Goal: Information Seeking & Learning: Learn about a topic

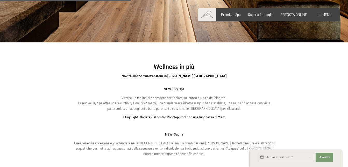
scroll to position [646, 0]
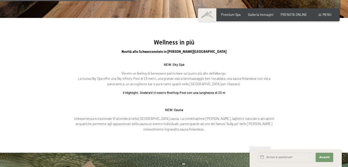
click at [320, 14] on span at bounding box center [320, 15] width 3 height 2
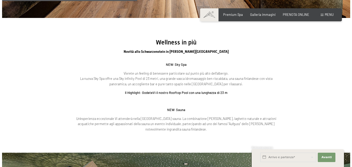
scroll to position [648, 0]
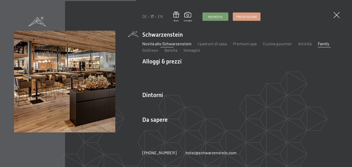
click at [318, 44] on link "Family" at bounding box center [323, 43] width 11 height 5
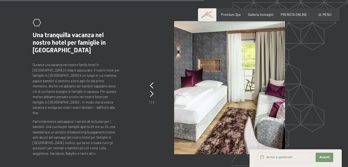
scroll to position [1813, 0]
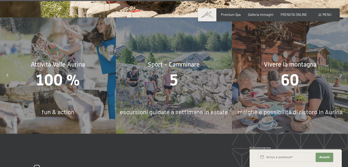
click at [341, 74] on icon at bounding box center [341, 75] width 2 height 3
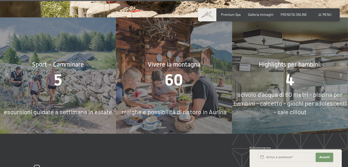
click at [341, 74] on icon at bounding box center [341, 75] width 2 height 3
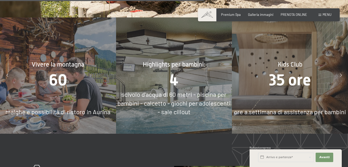
click at [341, 74] on icon at bounding box center [341, 75] width 2 height 3
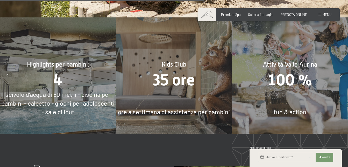
click at [176, 91] on div "Kids Club 35 ore ore a settimana di assistenza per bambini" at bounding box center [174, 75] width 116 height 116
click at [323, 14] on div "Menu" at bounding box center [325, 14] width 13 height 5
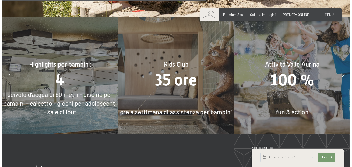
scroll to position [1816, 0]
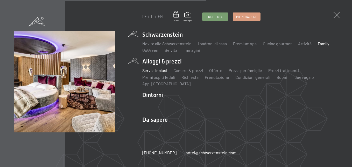
click at [152, 69] on link "Servizi inclusi" at bounding box center [154, 70] width 25 height 5
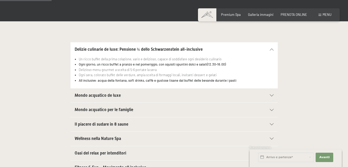
scroll to position [135, 0]
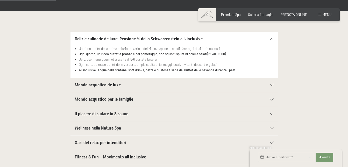
click at [271, 83] on div "Mondo acquatico de luxe" at bounding box center [174, 85] width 199 height 14
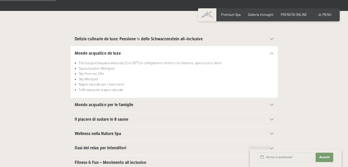
click at [271, 104] on icon at bounding box center [272, 104] width 4 height 2
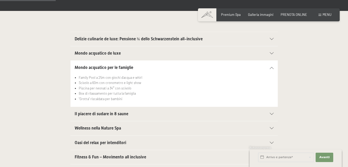
click at [272, 115] on div "Il piacere di sudare in 8 saune" at bounding box center [174, 114] width 199 height 14
